Goal: Transaction & Acquisition: Book appointment/travel/reservation

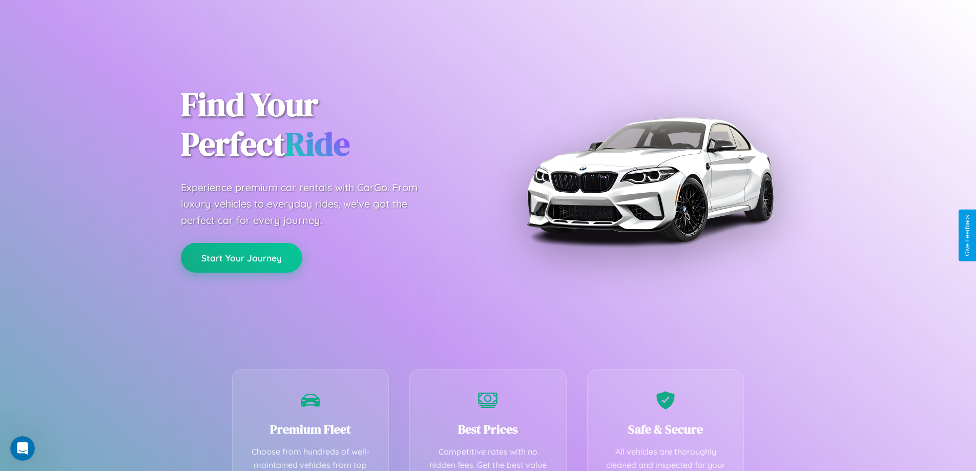
click at [241, 258] on button "Start Your Journey" at bounding box center [241, 258] width 121 height 30
click at [241, 257] on button "Start Your Journey" at bounding box center [241, 258] width 121 height 30
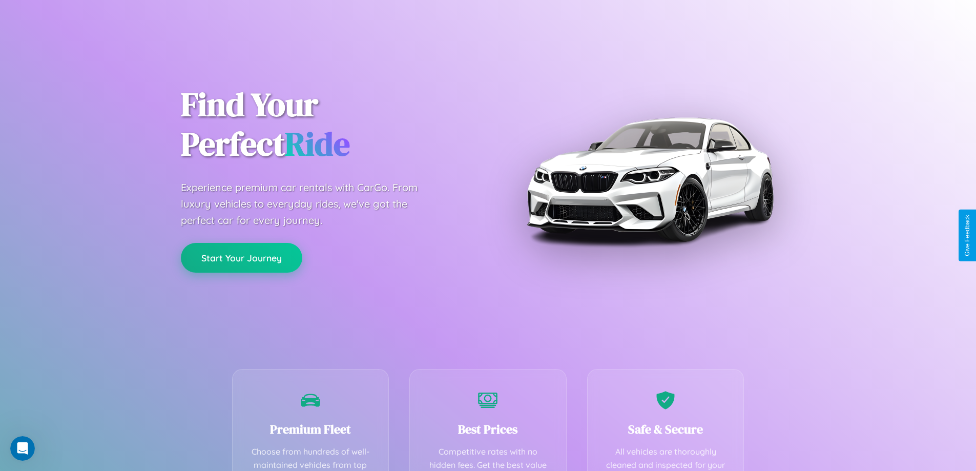
click at [241, 257] on button "Start Your Journey" at bounding box center [241, 258] width 121 height 30
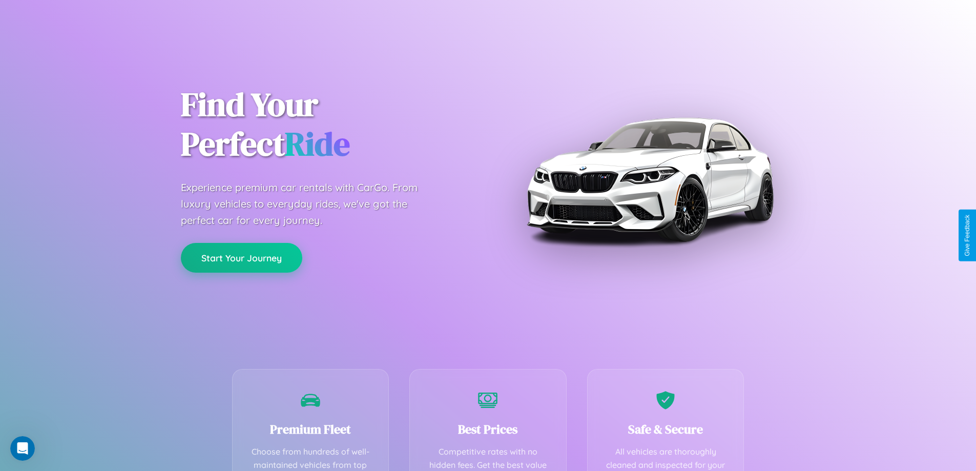
click at [241, 257] on button "Start Your Journey" at bounding box center [241, 258] width 121 height 30
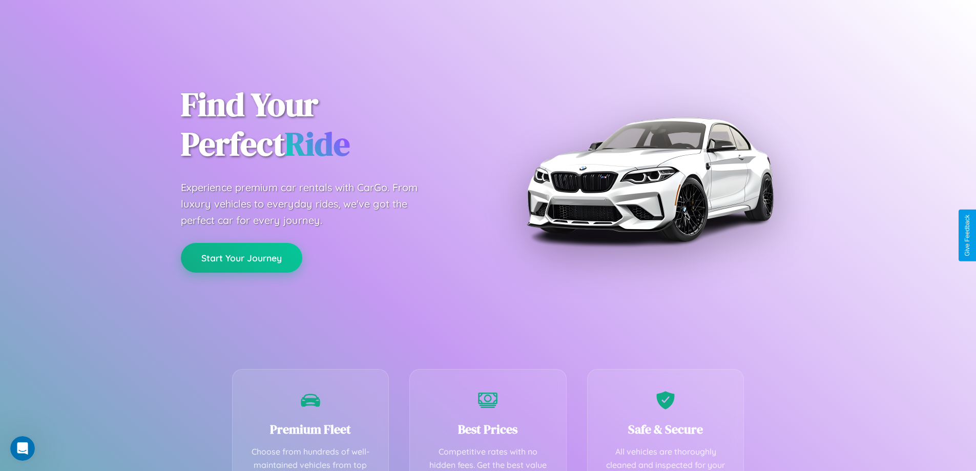
click at [241, 257] on button "Start Your Journey" at bounding box center [241, 258] width 121 height 30
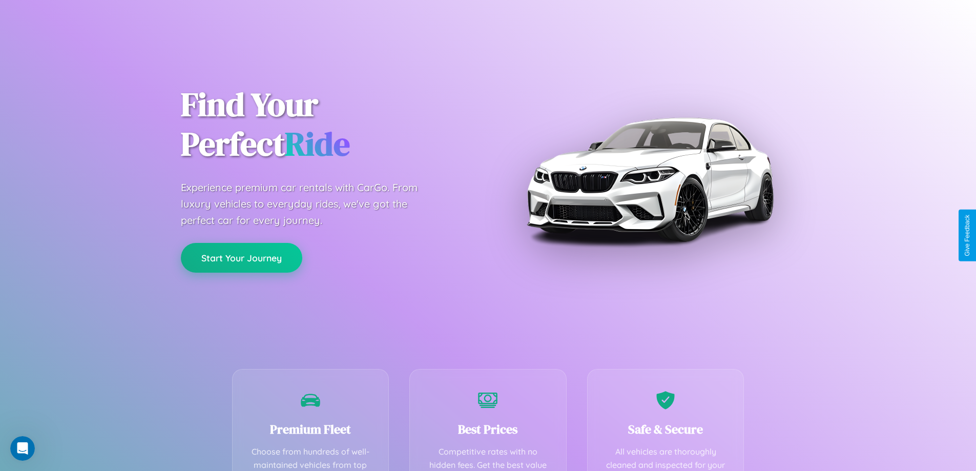
click at [241, 257] on button "Start Your Journey" at bounding box center [241, 258] width 121 height 30
